Goal: Task Accomplishment & Management: Manage account settings

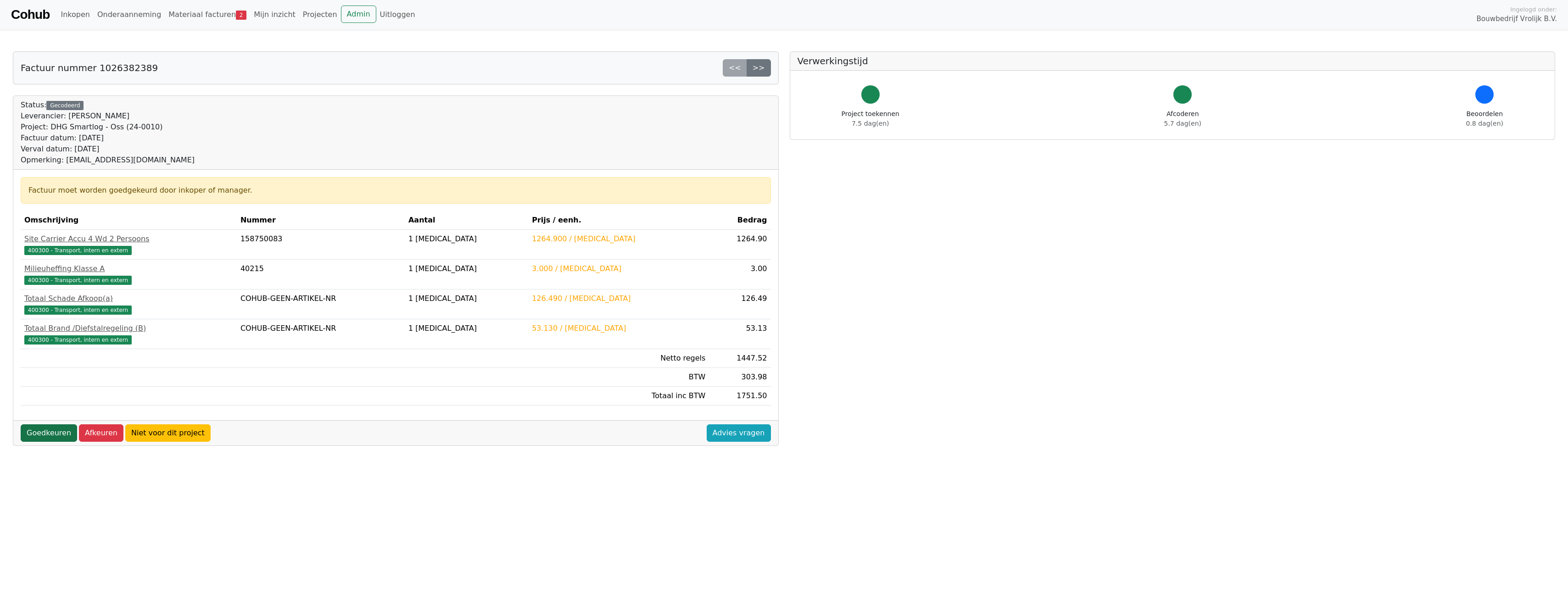
click at [51, 431] on link "Goedkeuren" at bounding box center [49, 433] width 56 height 18
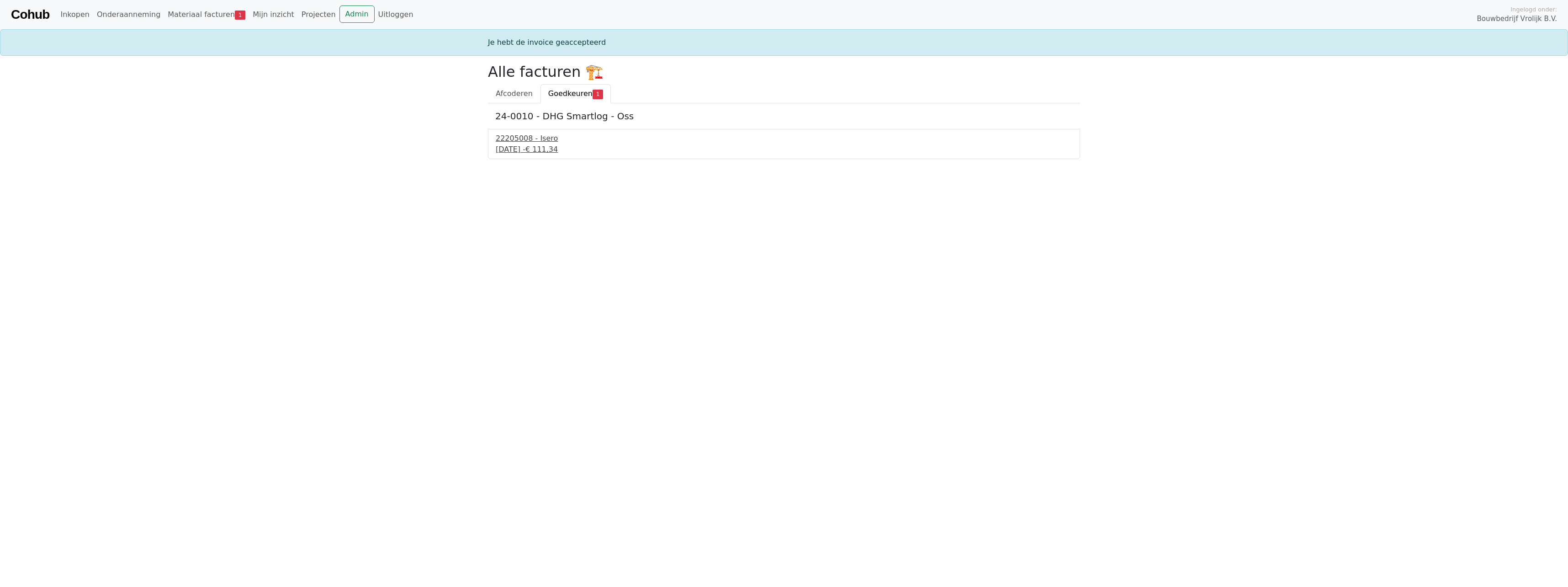
click at [527, 138] on div "22205008 - Isero" at bounding box center [783, 138] width 576 height 11
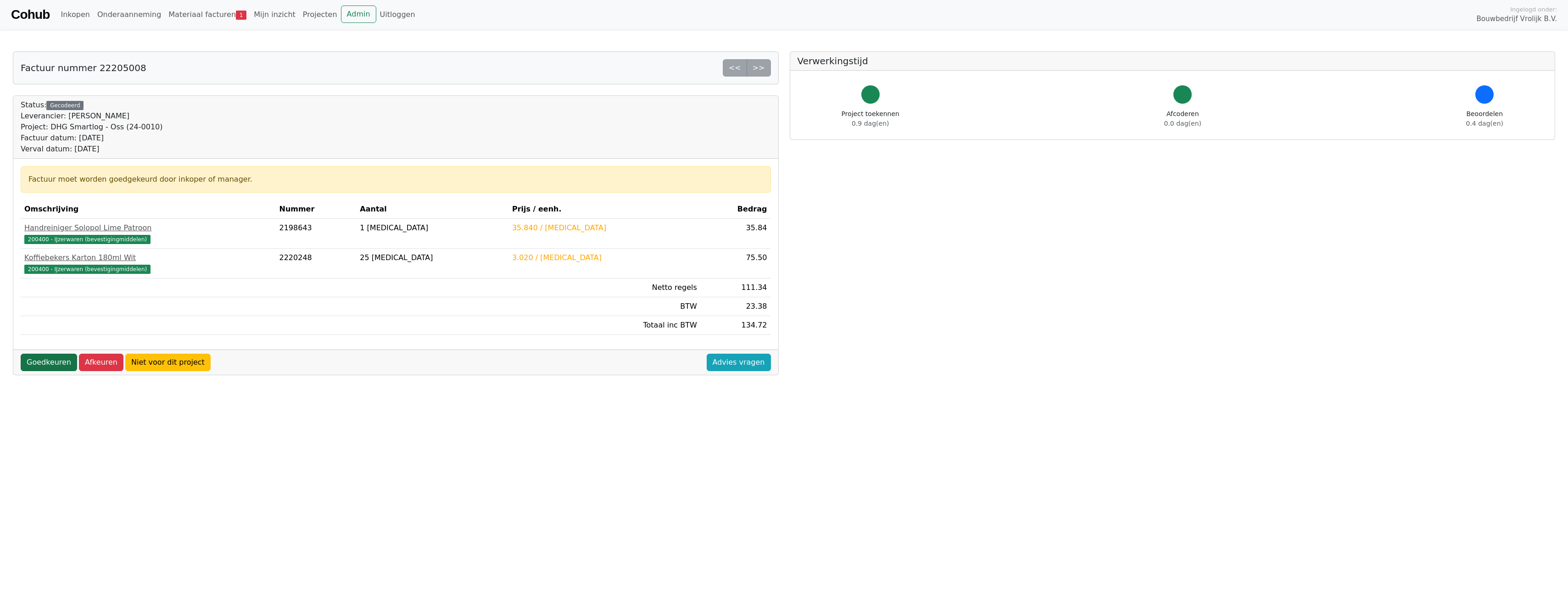
click at [45, 367] on link "Goedkeuren" at bounding box center [49, 362] width 56 height 18
